Goal: Navigation & Orientation: Find specific page/section

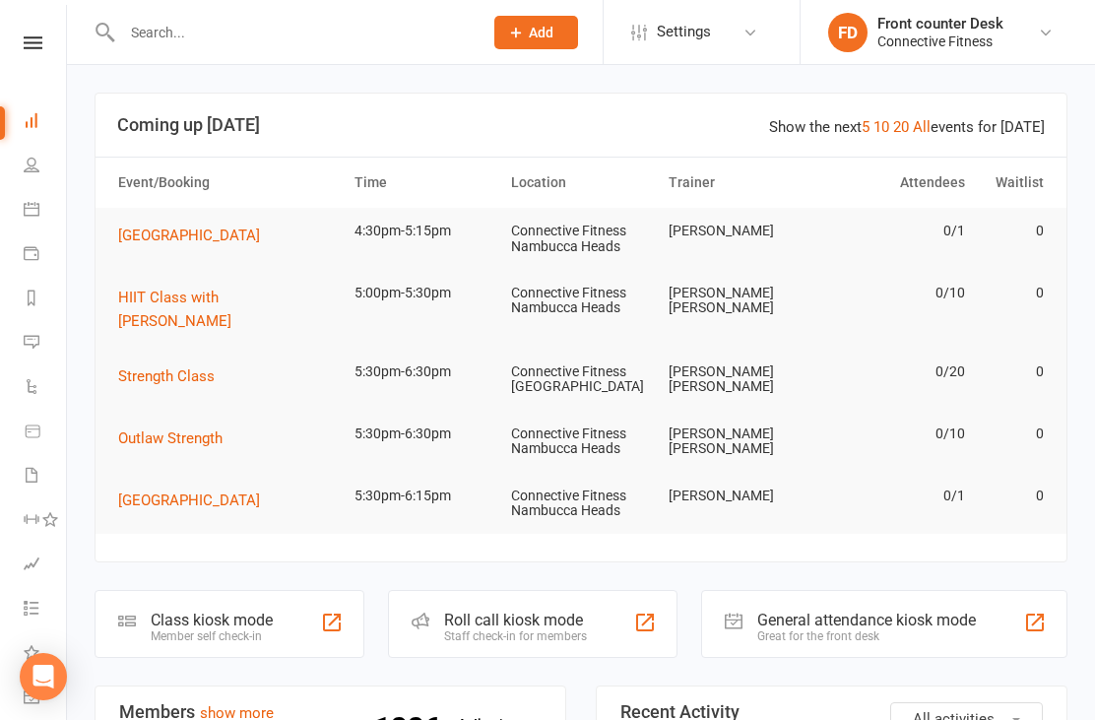
click at [162, 31] on input "text" at bounding box center [292, 33] width 352 height 28
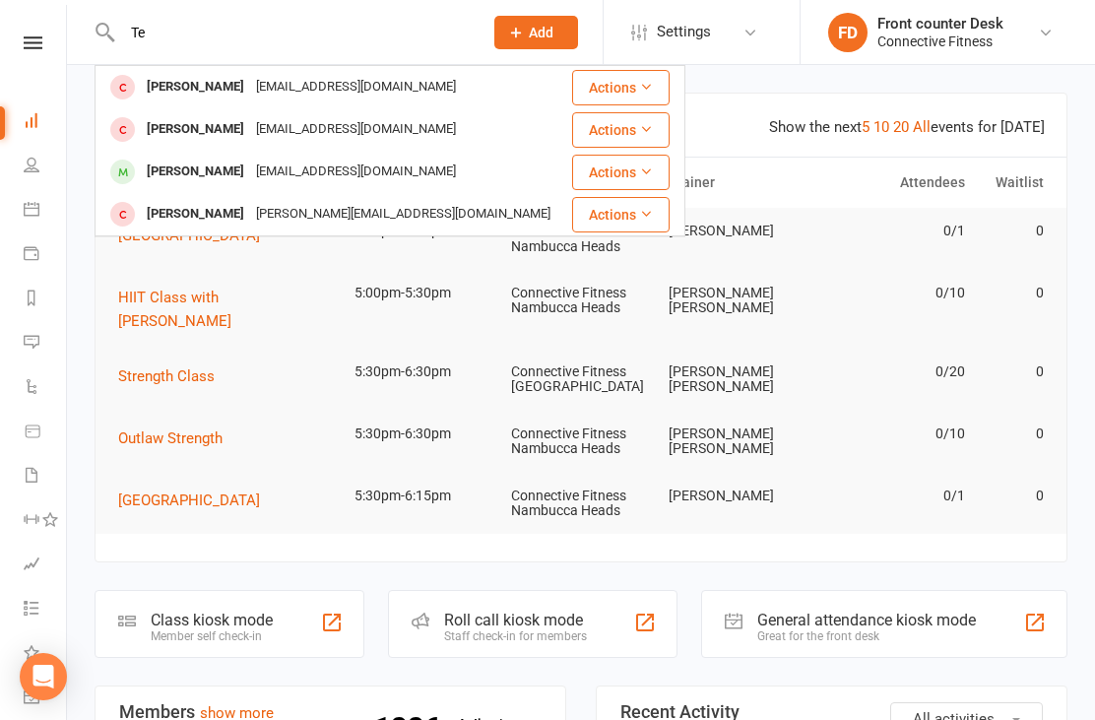
type input "T"
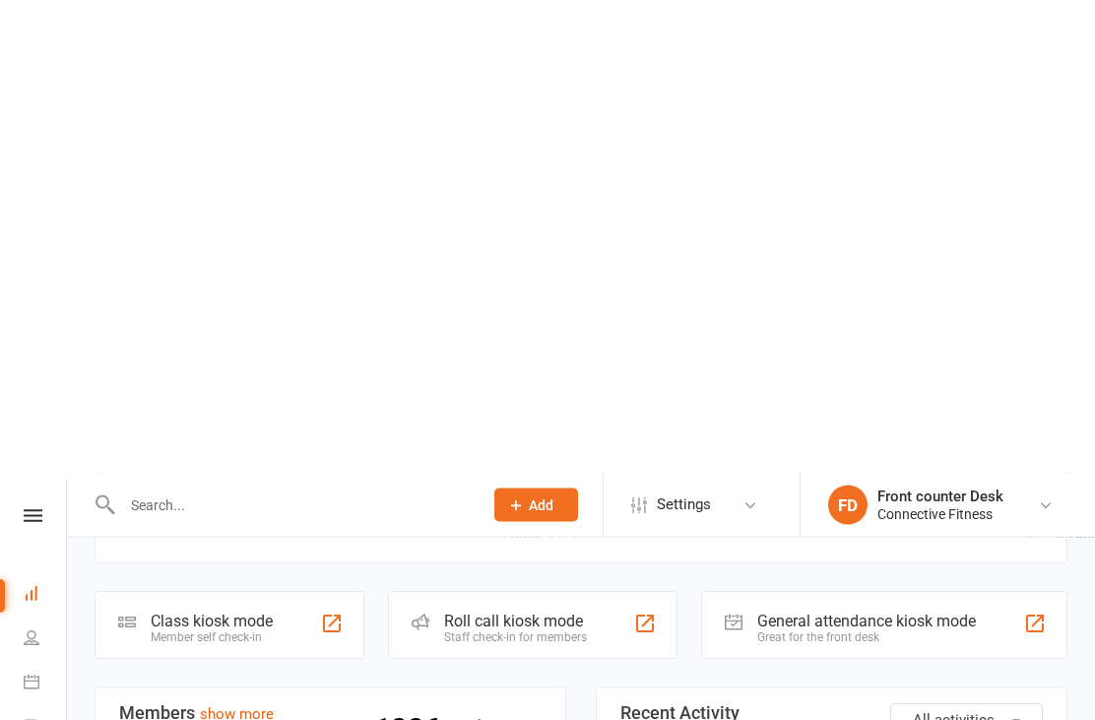
scroll to position [480, 0]
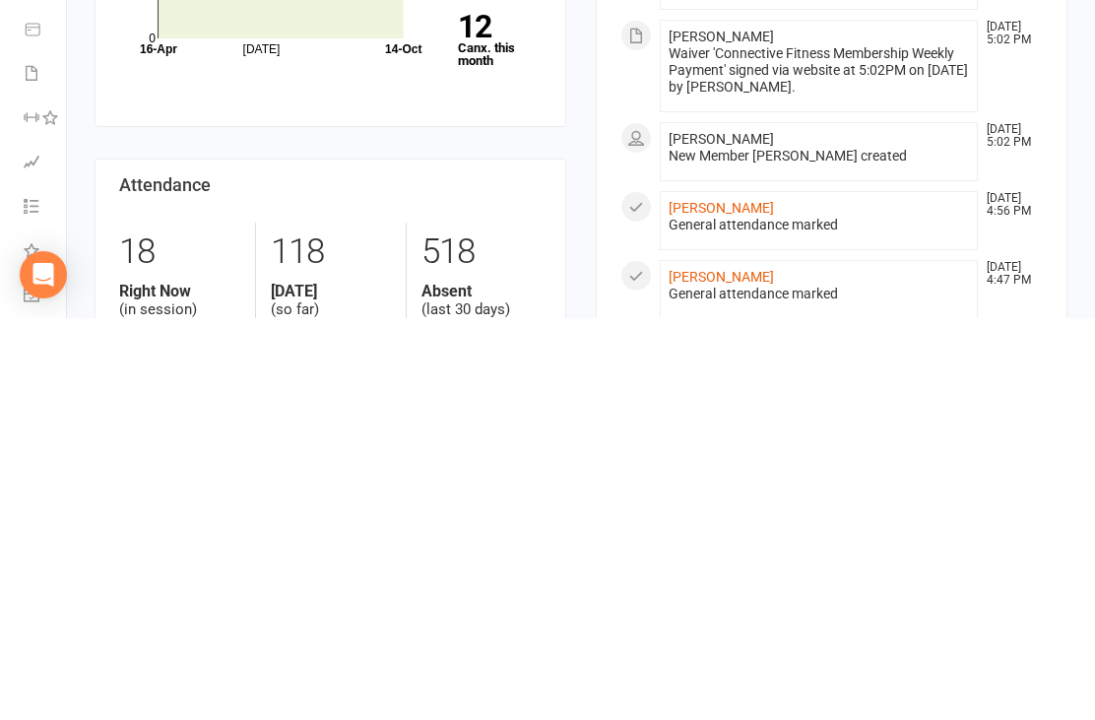
click at [714, 593] on li "Jade Hobson Oct 14, 4:56 PM General attendance marked" at bounding box center [819, 622] width 318 height 59
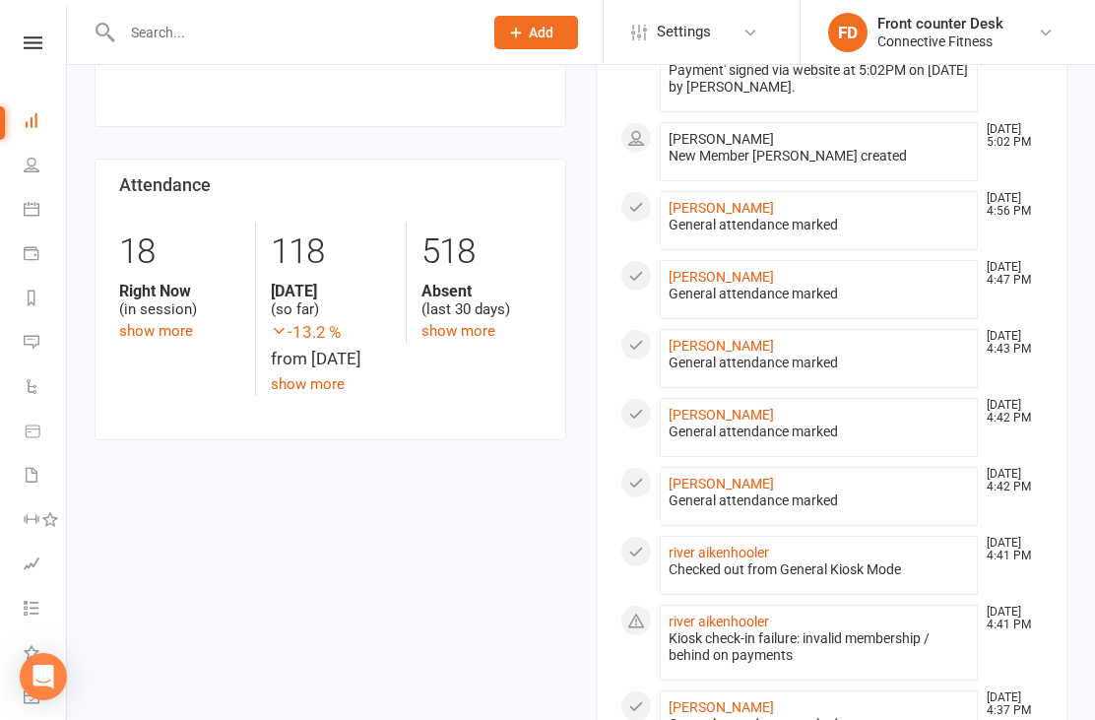
click at [725, 200] on link "[PERSON_NAME]" at bounding box center [721, 208] width 105 height 16
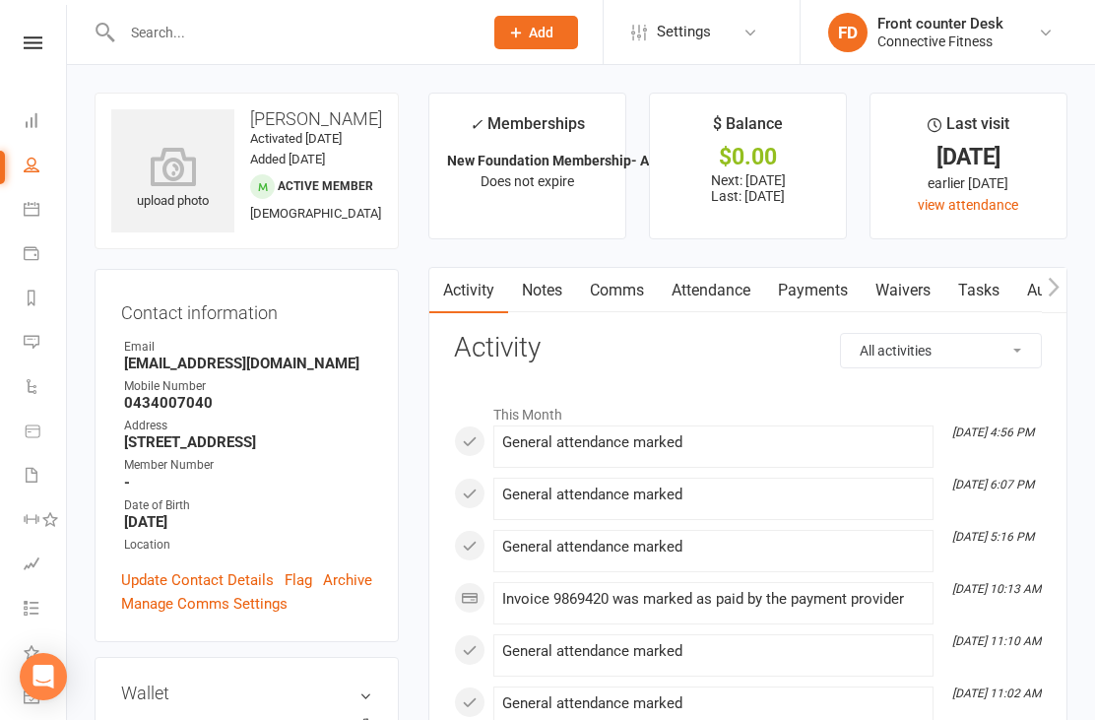
click at [42, 123] on link "Dashboard" at bounding box center [46, 122] width 44 height 44
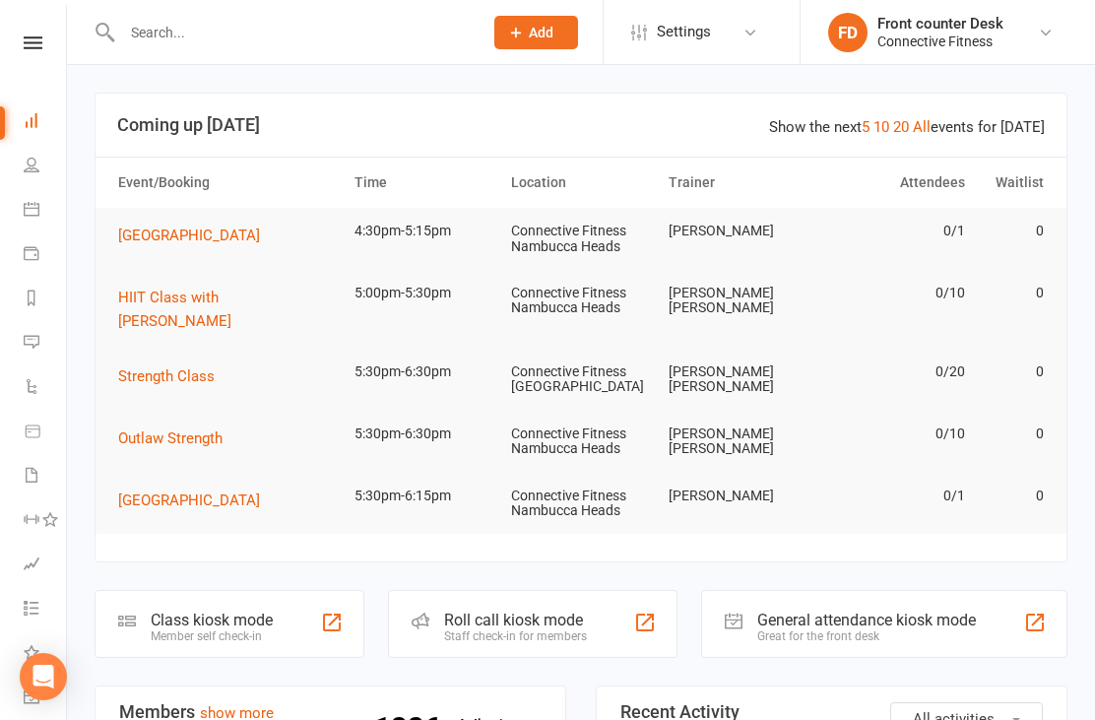
click at [32, 154] on link "People" at bounding box center [46, 167] width 44 height 44
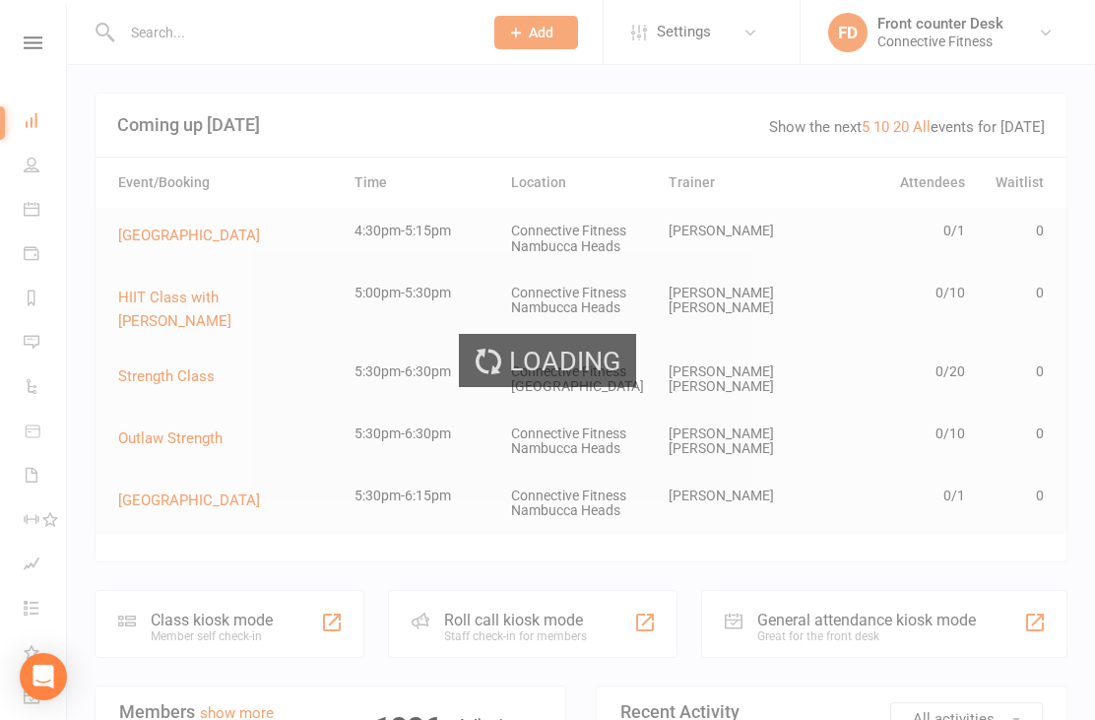
select select "100"
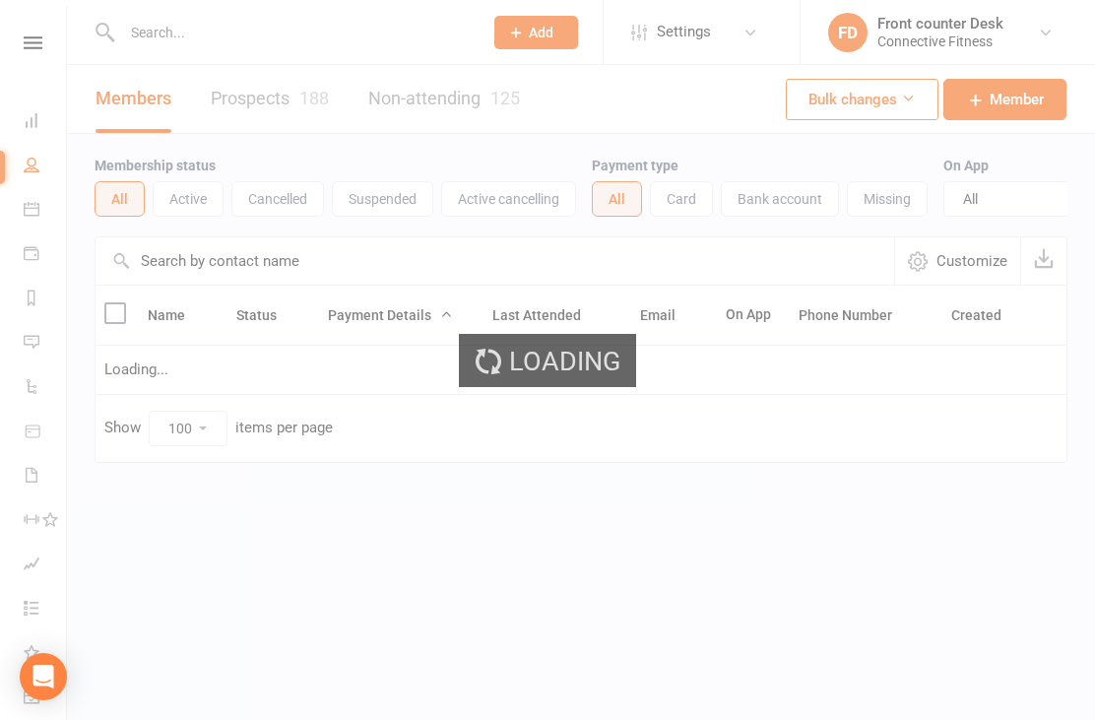
click at [30, 123] on div "Loading" at bounding box center [547, 360] width 1095 height 720
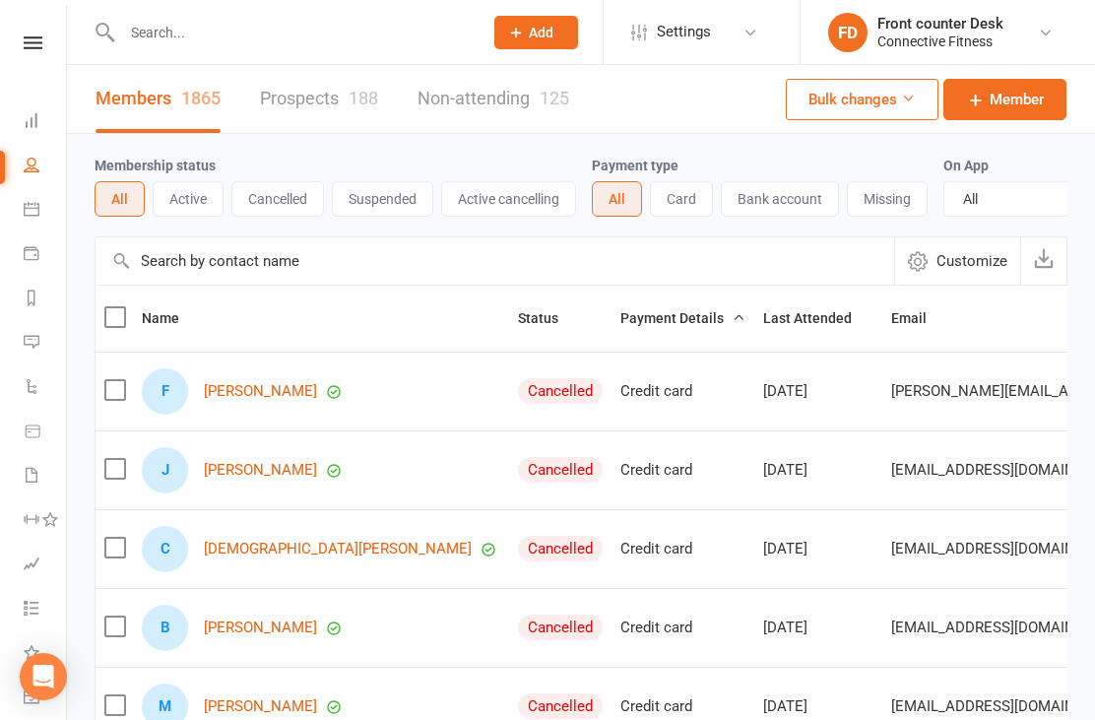
click at [32, 121] on icon at bounding box center [32, 120] width 16 height 16
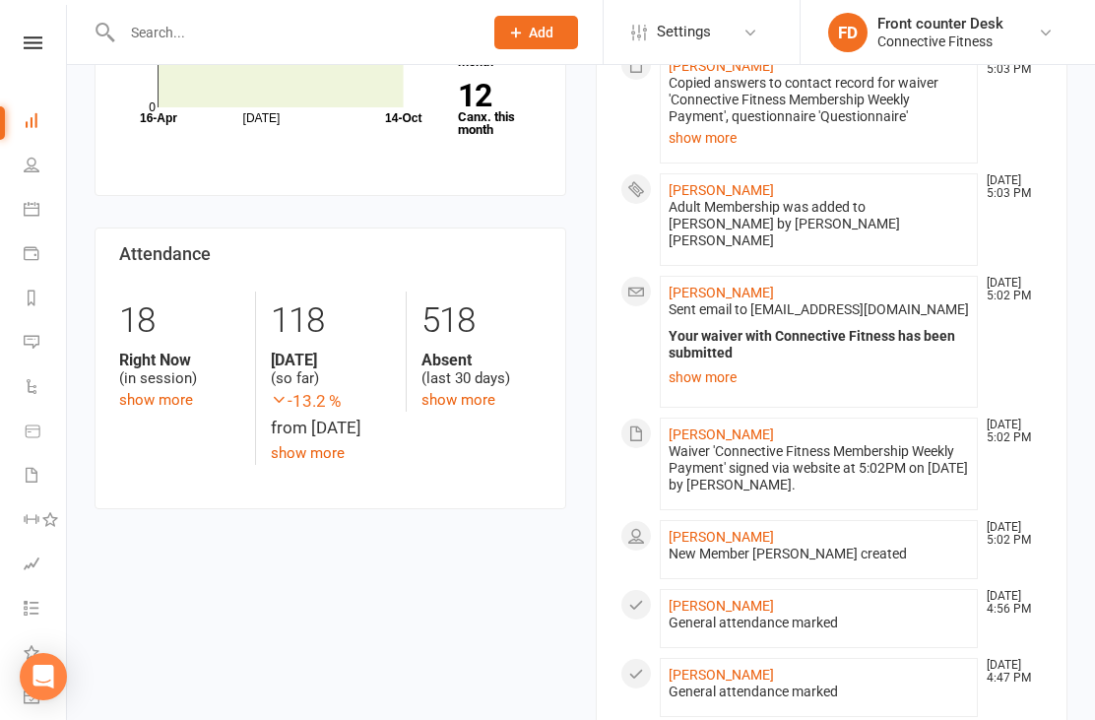
scroll to position [818, 0]
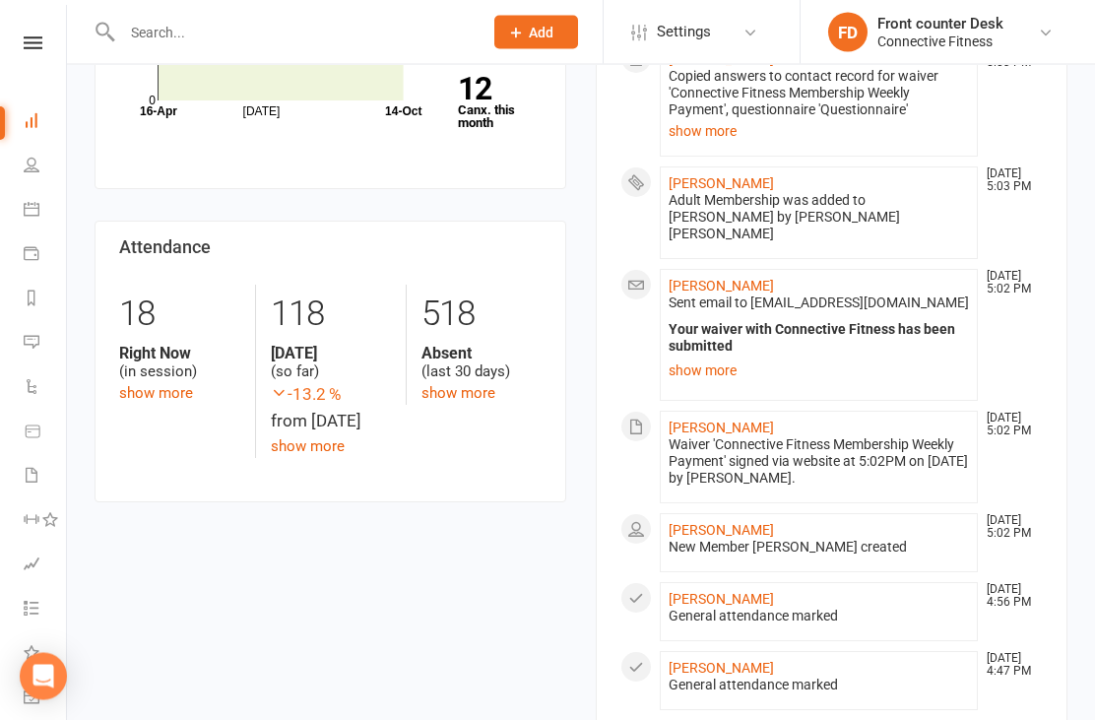
click at [737, 592] on link "[PERSON_NAME]" at bounding box center [721, 600] width 105 height 16
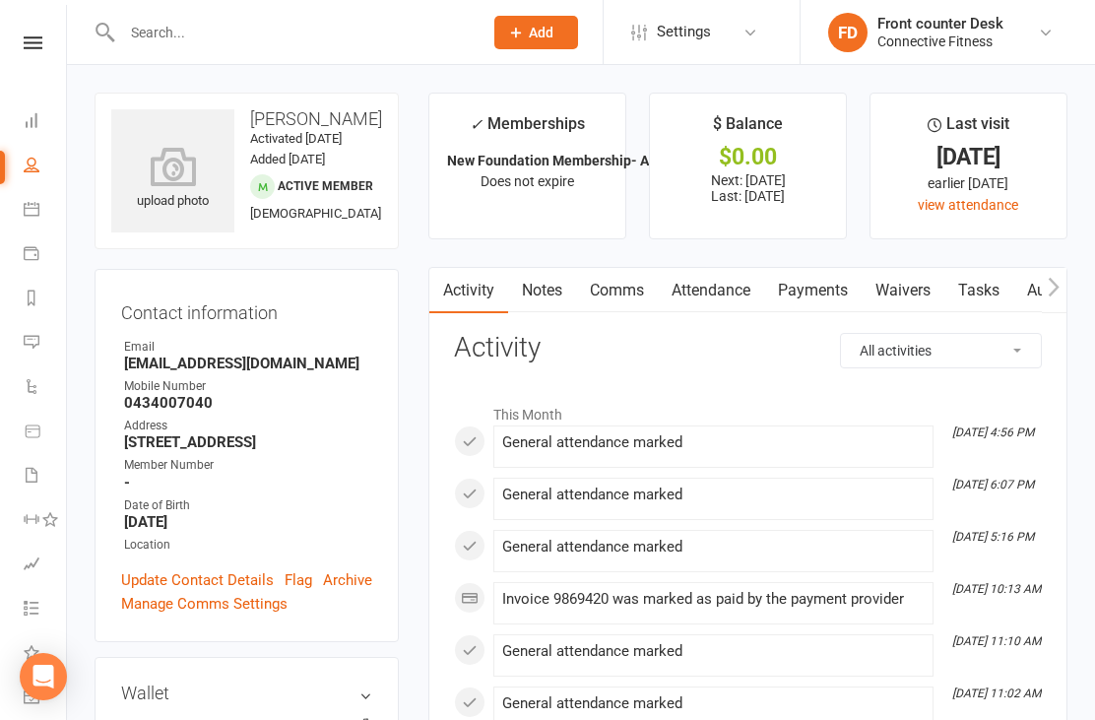
click at [34, 132] on link "Dashboard" at bounding box center [46, 122] width 44 height 44
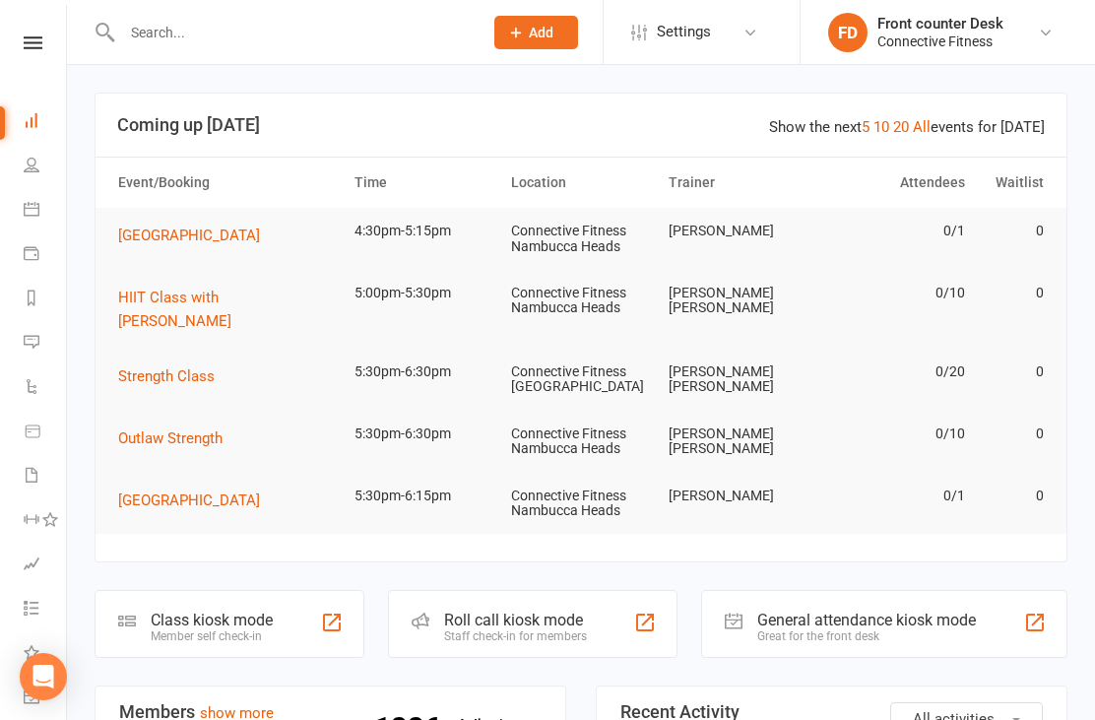
click at [56, 218] on link "Calendar" at bounding box center [46, 211] width 44 height 44
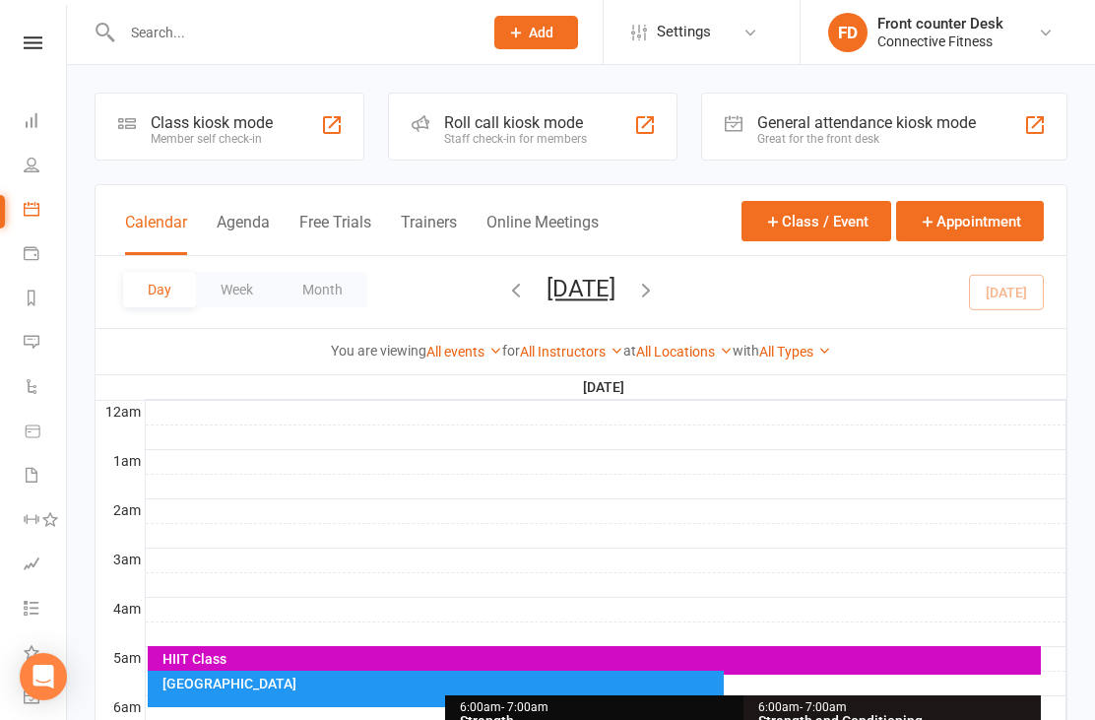
click at [657, 281] on icon "button" at bounding box center [646, 290] width 22 height 22
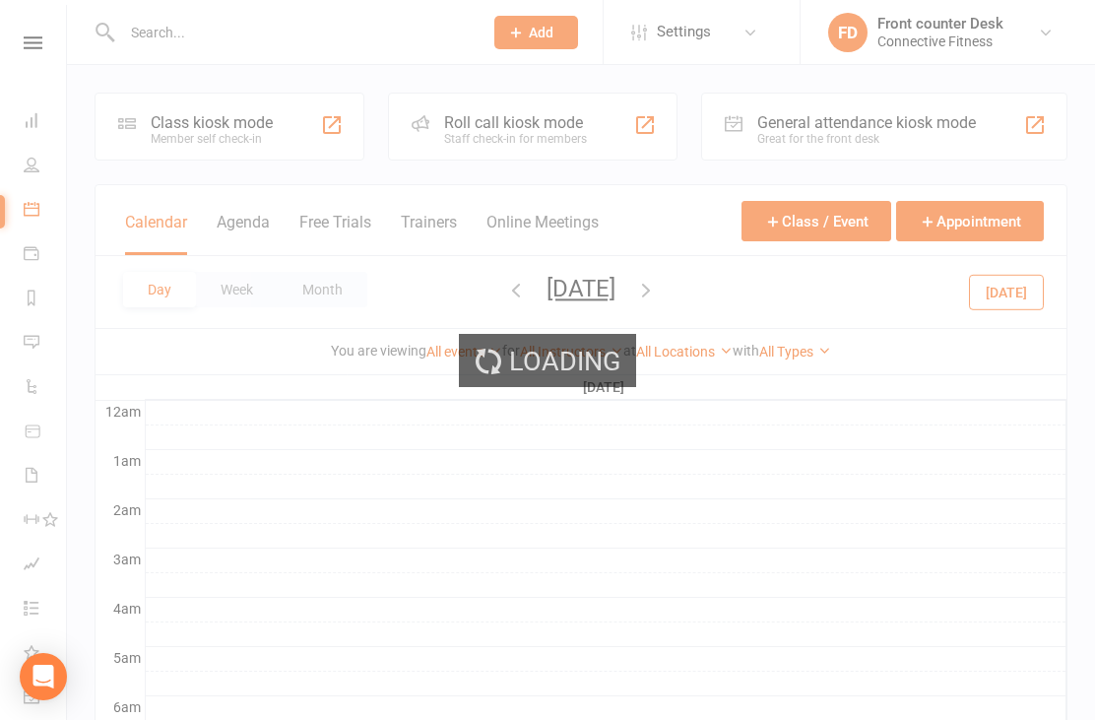
click at [657, 290] on icon "button" at bounding box center [646, 290] width 22 height 22
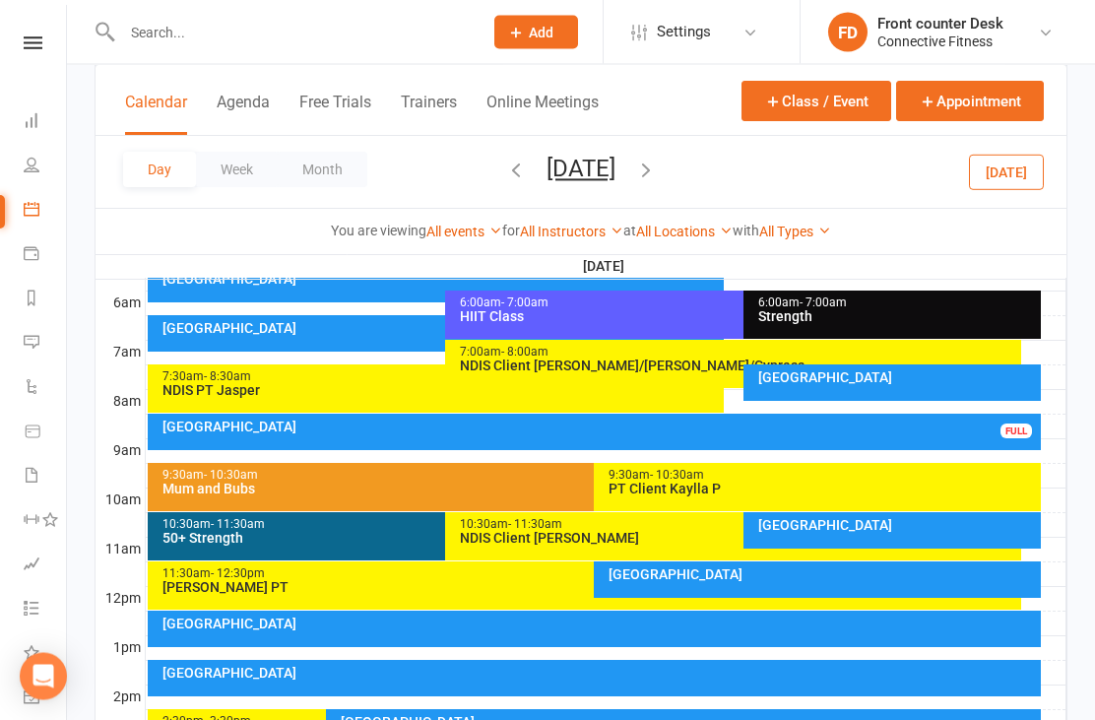
click at [945, 438] on div "Recovery Centre FULL" at bounding box center [595, 433] width 894 height 36
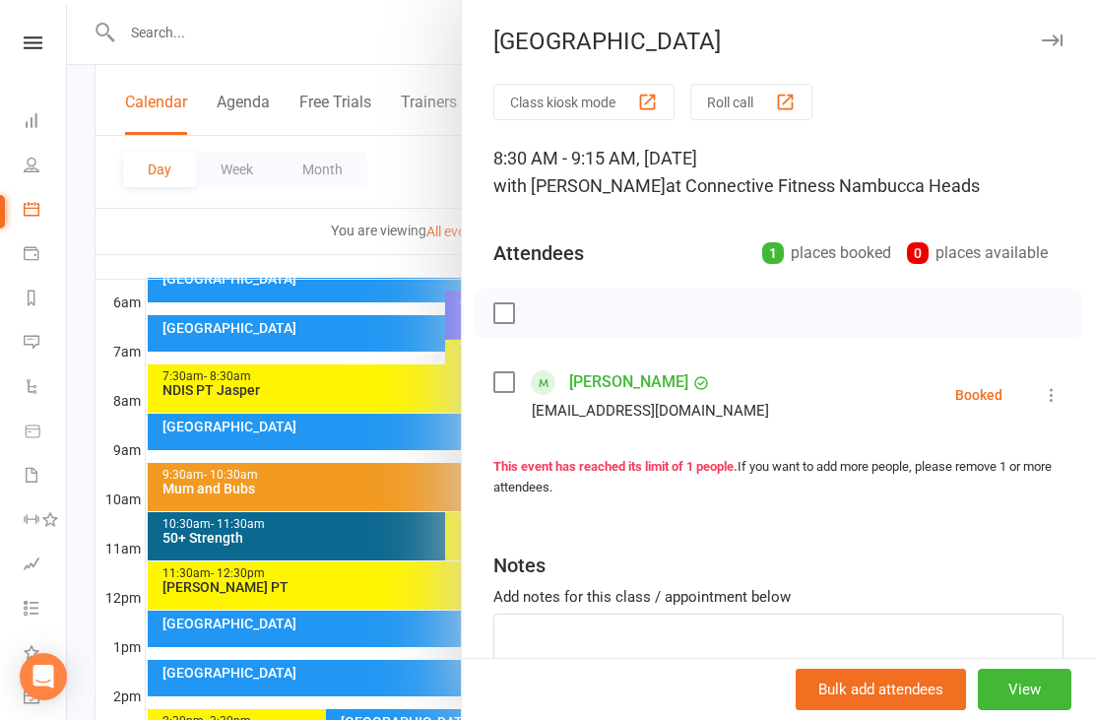
click at [140, 288] on div at bounding box center [581, 360] width 1028 height 720
